Goal: Navigation & Orientation: Go to known website

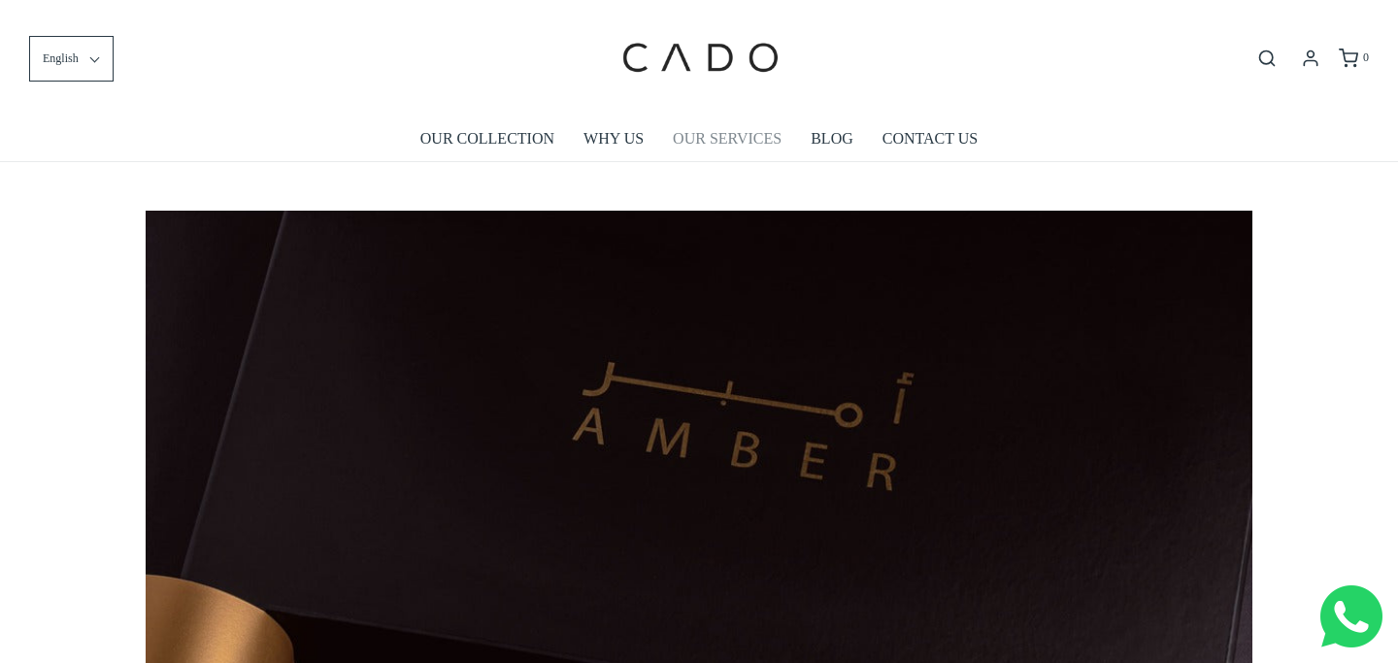
click at [717, 150] on link "OUR SERVICES" at bounding box center [727, 139] width 109 height 45
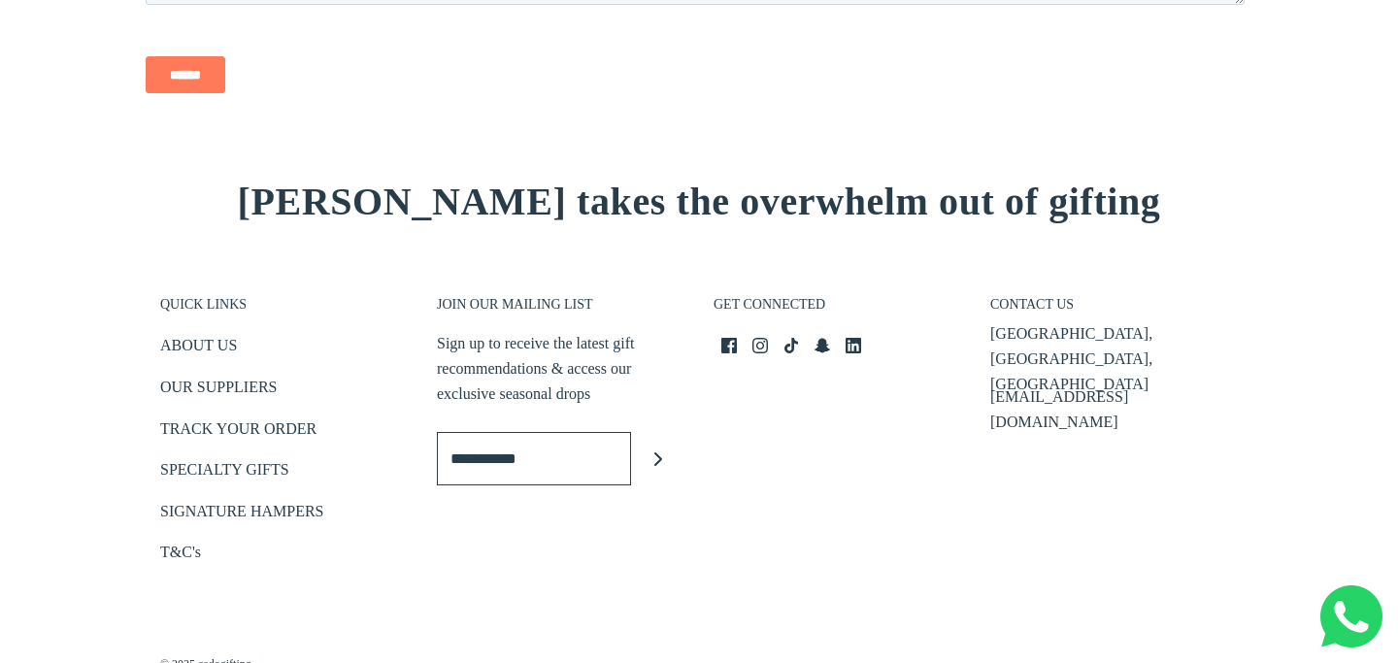
scroll to position [3047, 0]
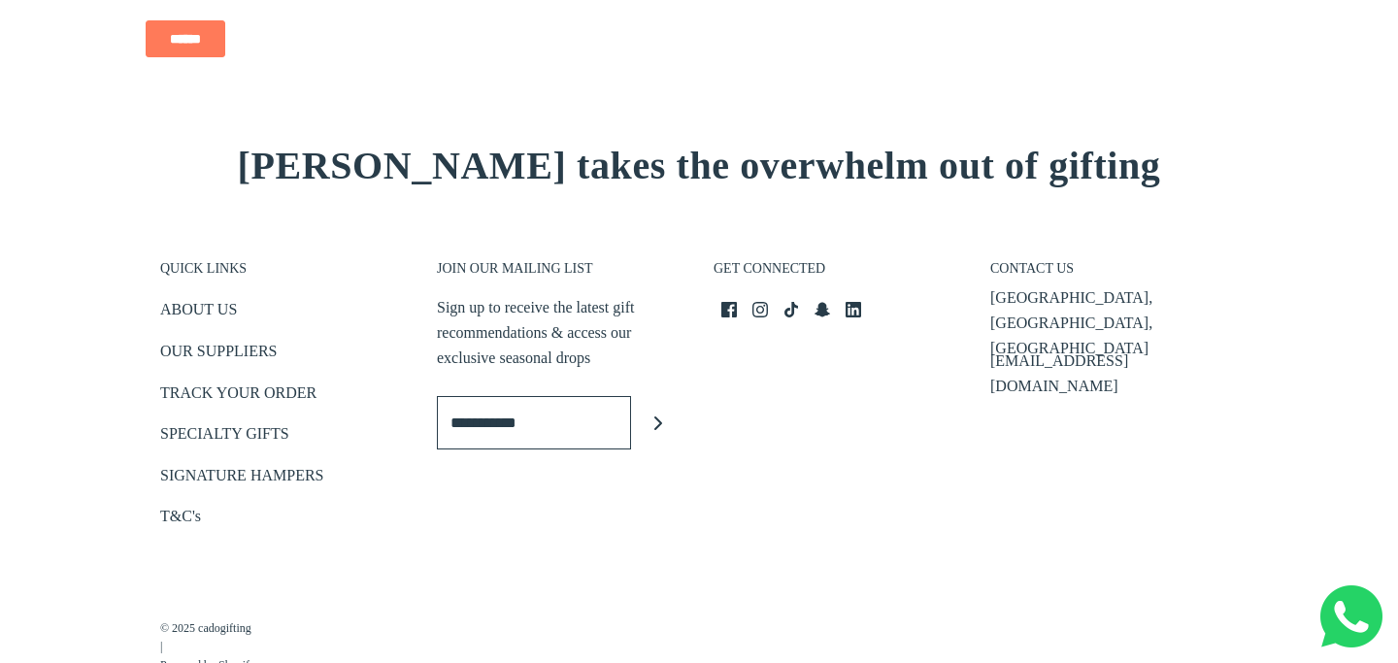
click at [460, 313] on p "Sign up to receive the latest gift recommendations & access our exclusive seaso…" at bounding box center [561, 332] width 248 height 75
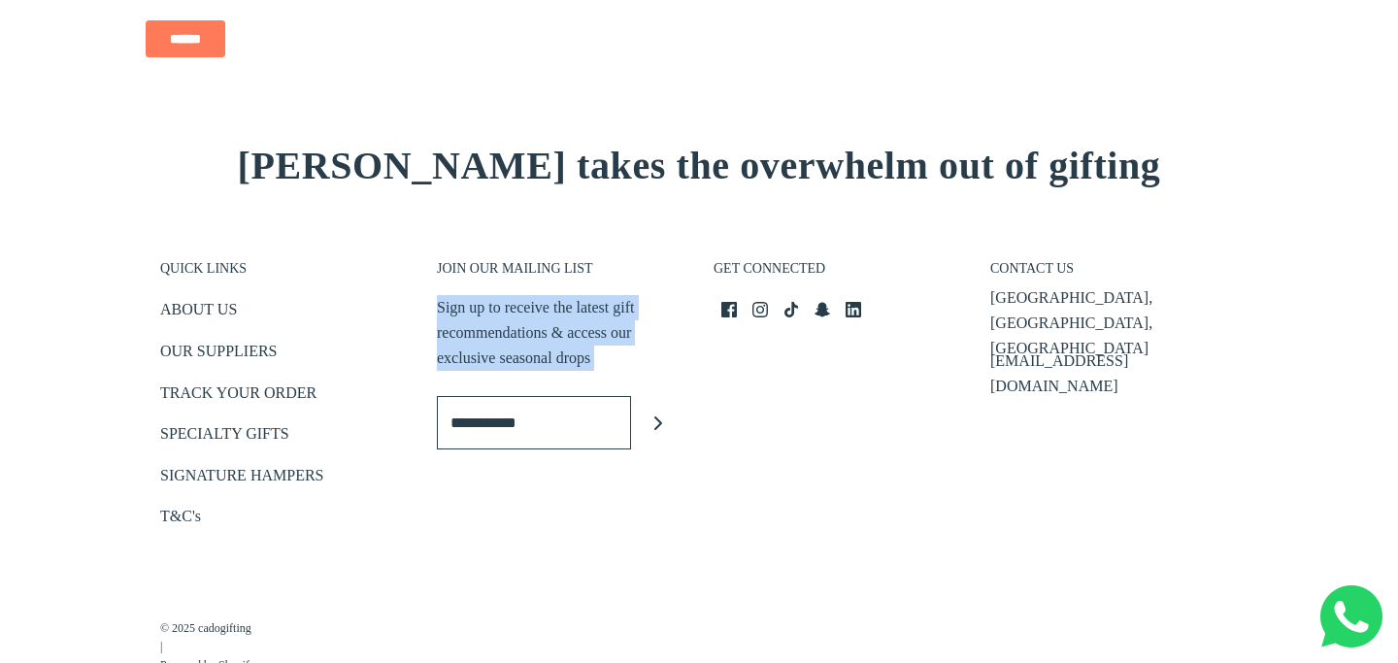
click at [460, 313] on p "Sign up to receive the latest gift recommendations & access our exclusive seaso…" at bounding box center [561, 332] width 248 height 75
click at [211, 428] on link "SPECIALTY GIFTS" at bounding box center [224, 437] width 129 height 32
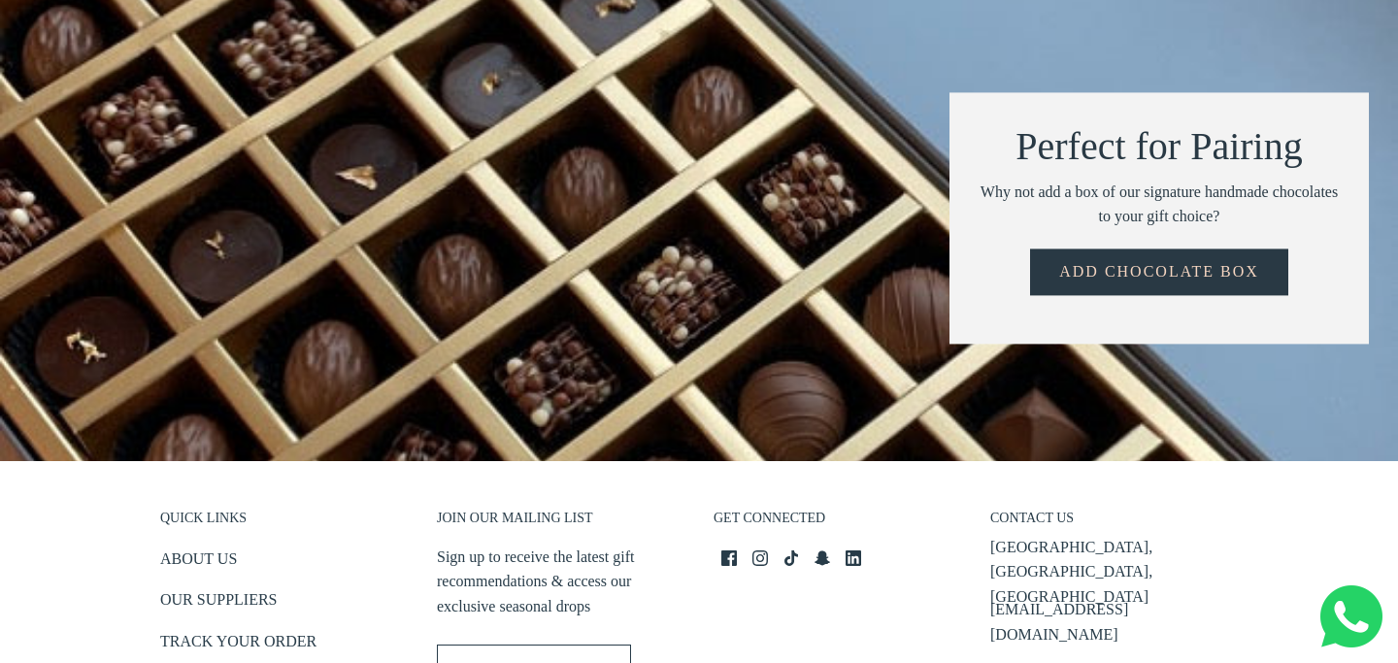
scroll to position [2703, 0]
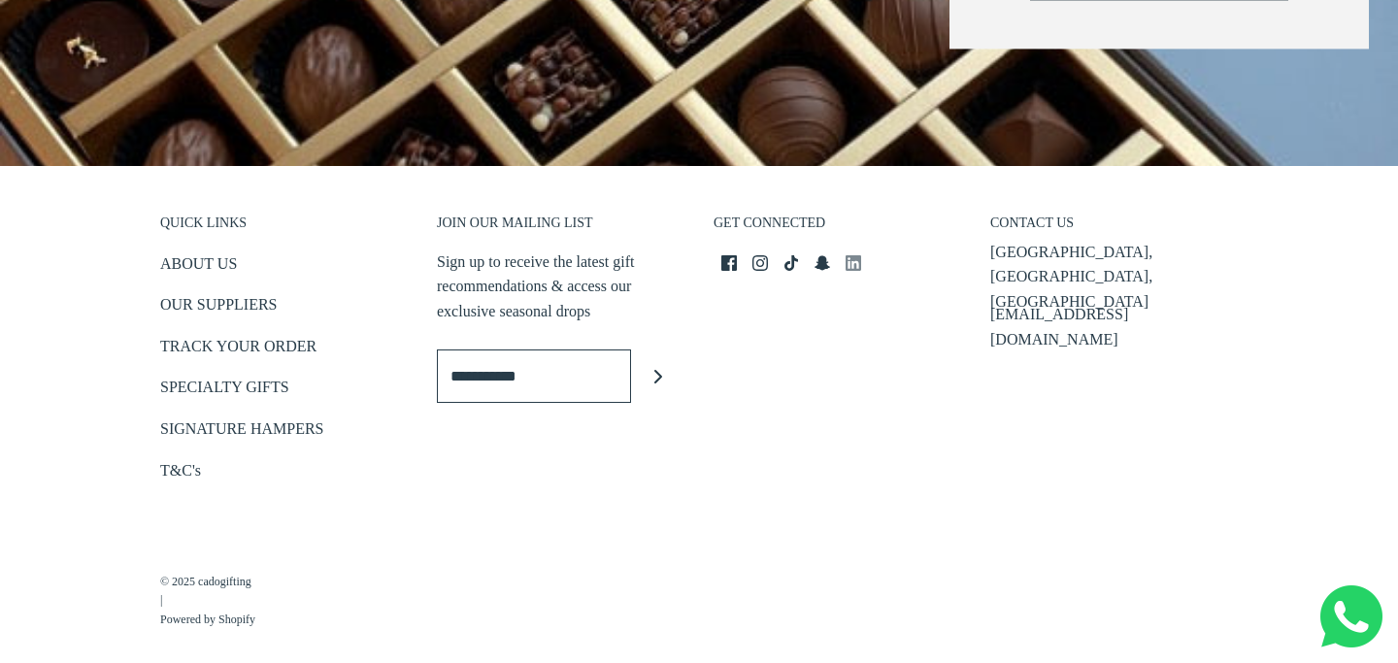
click at [850, 250] on link "LinkedIn icon" at bounding box center [854, 262] width 16 height 25
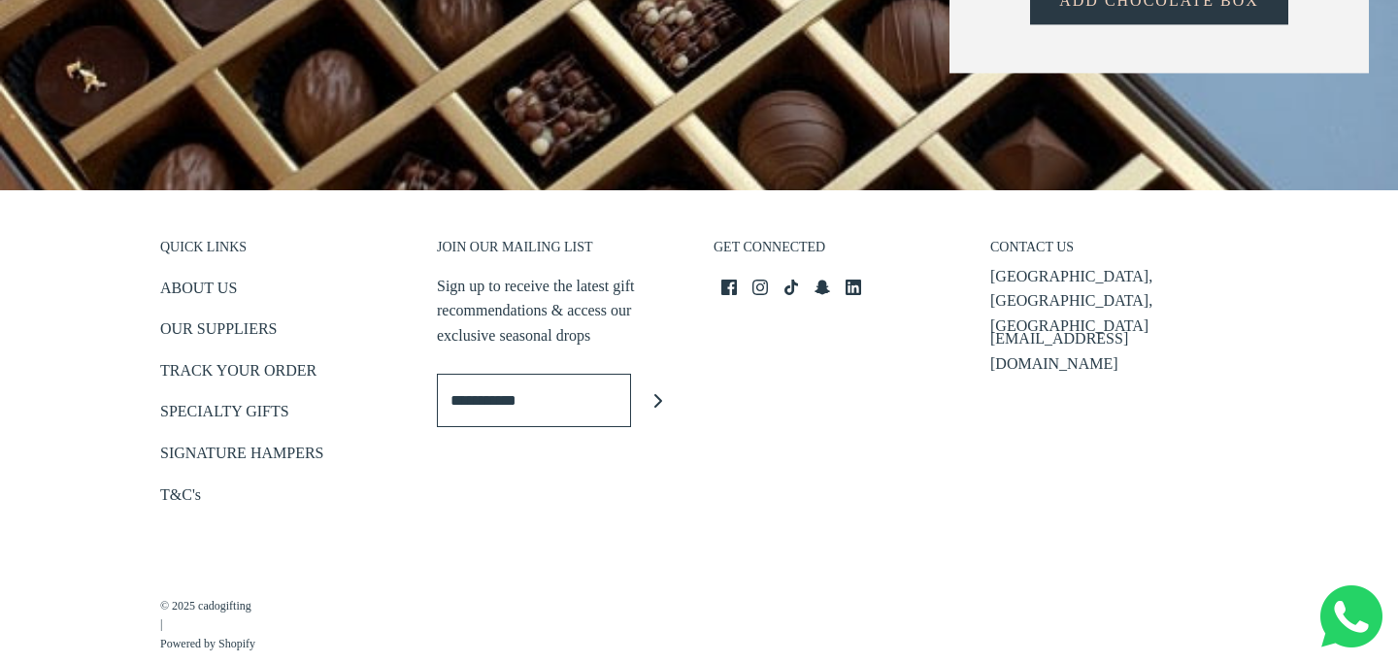
click at [162, 606] on p "© 2025 cadogifting | Powered by Shopify" at bounding box center [207, 616] width 95 height 76
click at [753, 239] on h3 "GET CONNECTED" at bounding box center [838, 252] width 248 height 27
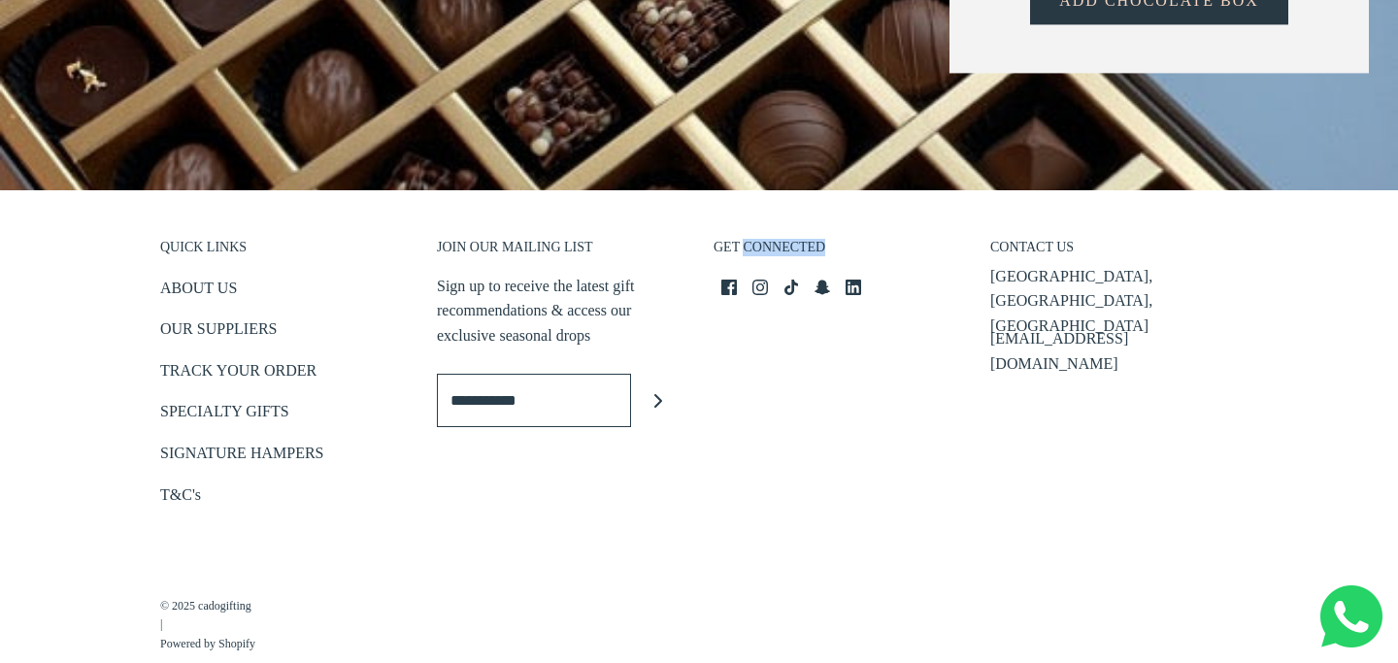
click at [753, 239] on h3 "GET CONNECTED" at bounding box center [838, 252] width 248 height 27
